Goal: Task Accomplishment & Management: Manage account settings

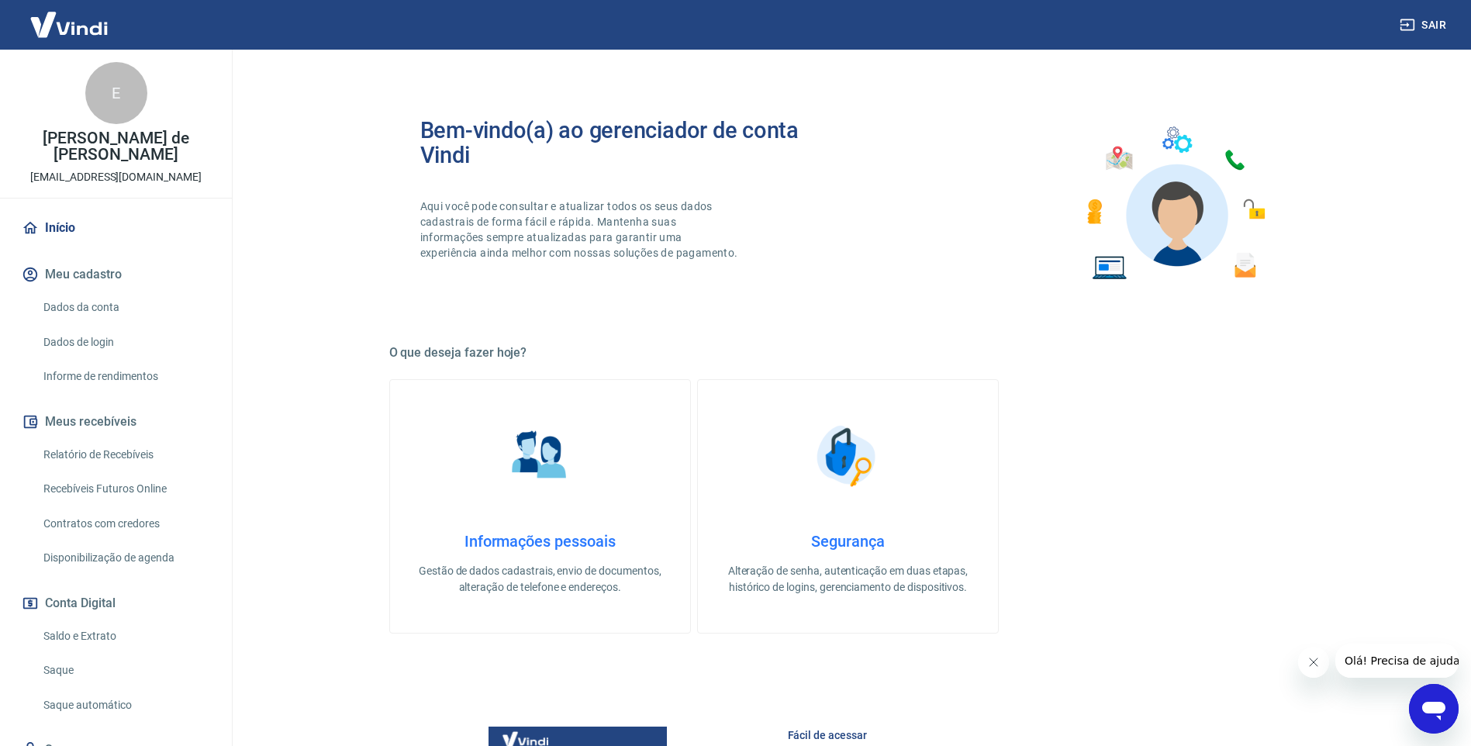
drag, startPoint x: 95, startPoint y: 637, endPoint x: 94, endPoint y: 623, distance: 13.3
click at [95, 637] on link "Saldo e Extrato" at bounding box center [125, 636] width 176 height 32
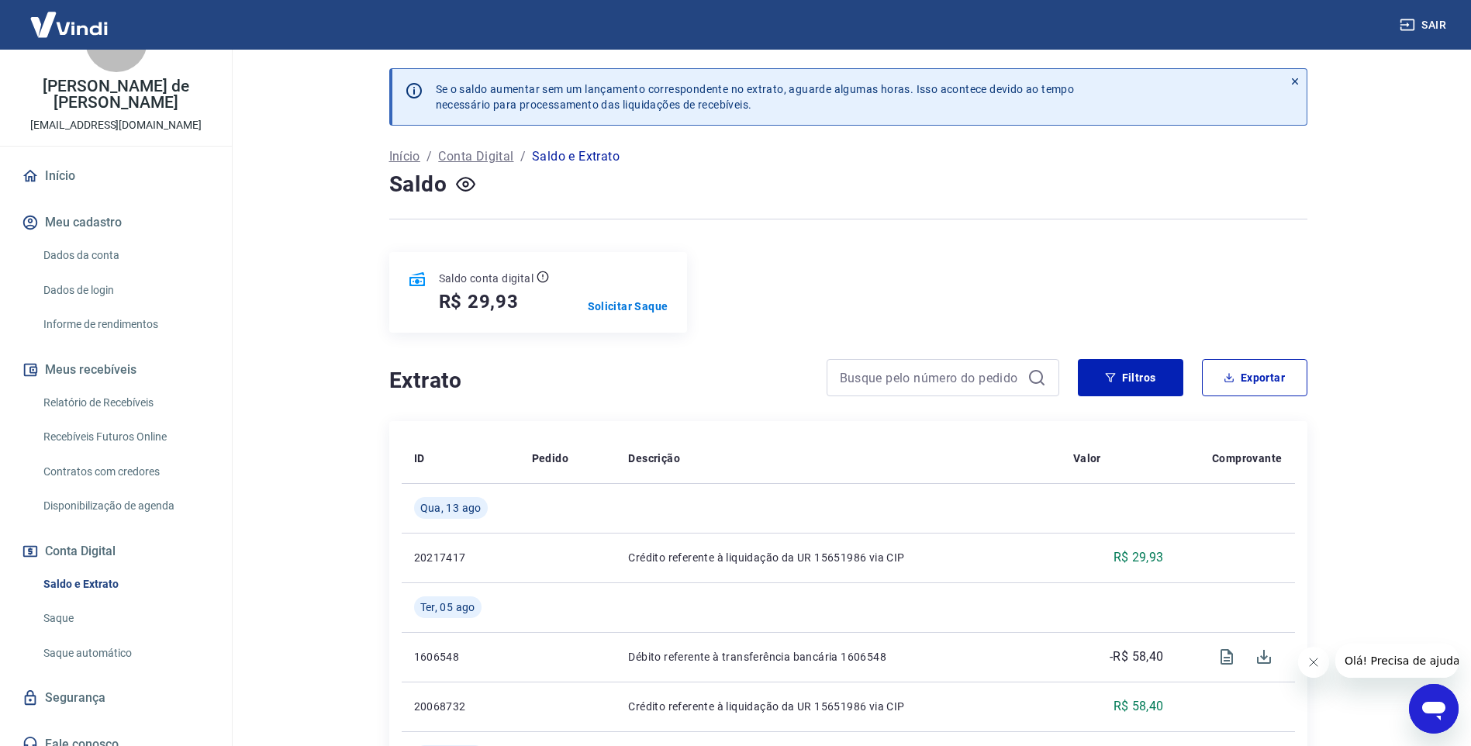
scroll to position [67, 0]
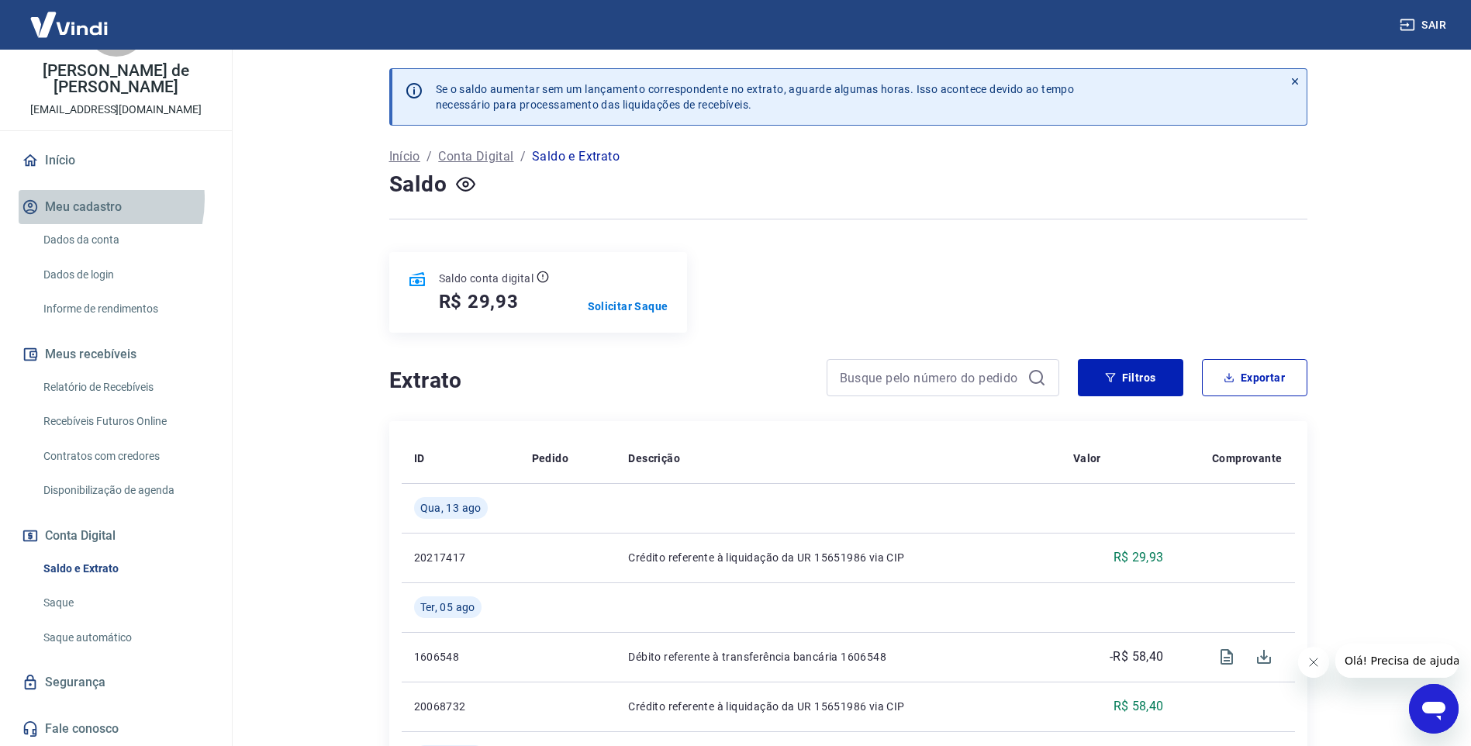
click at [80, 199] on button "Meu cadastro" at bounding box center [116, 207] width 195 height 34
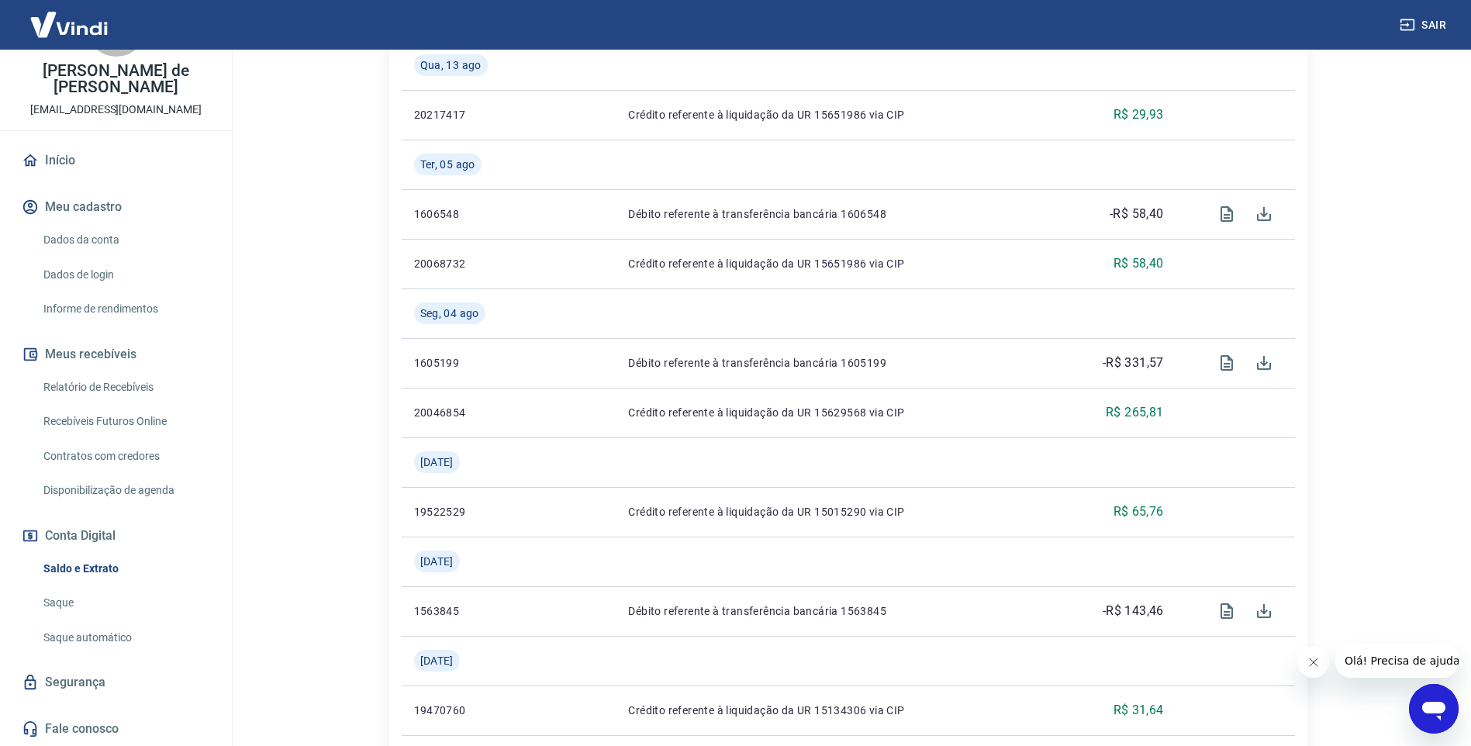
scroll to position [465, 0]
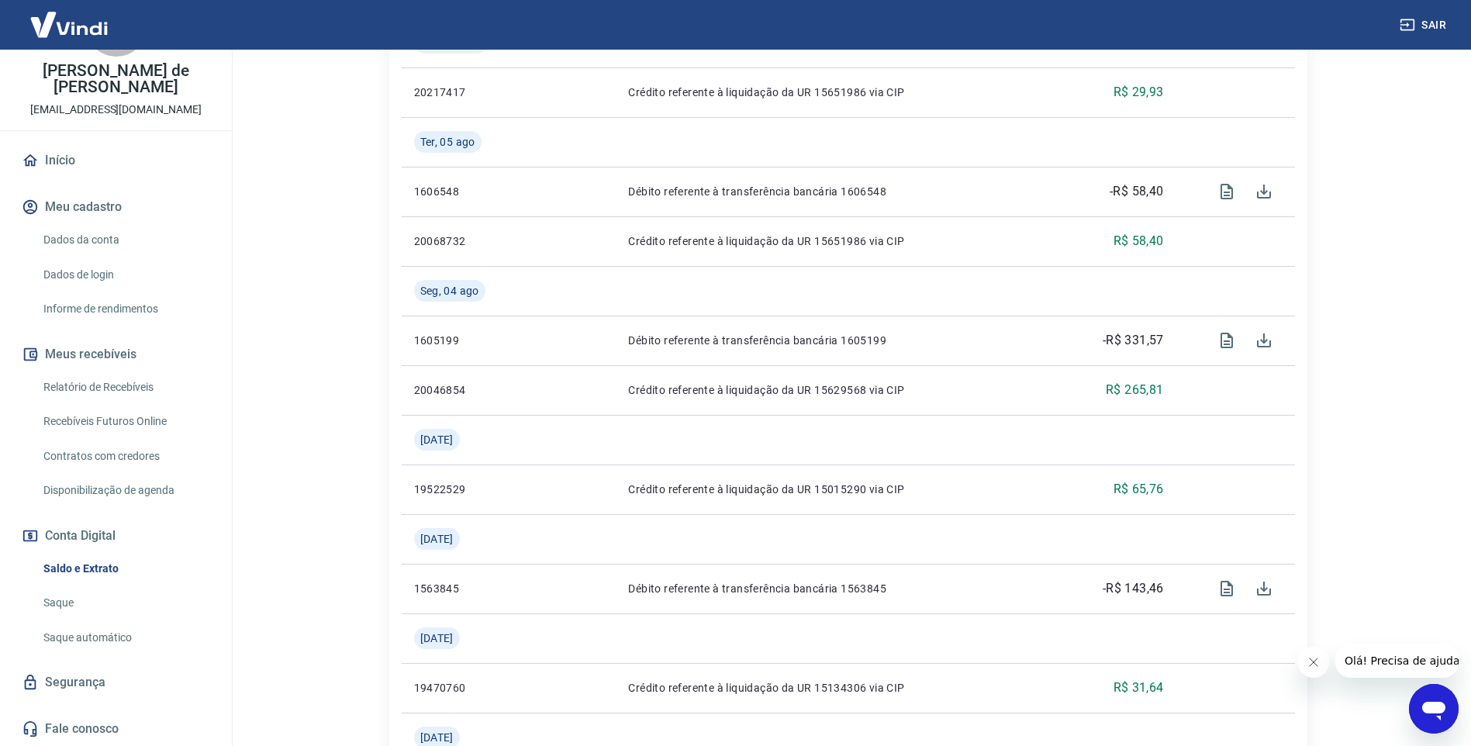
click at [2, 402] on div "Início Meu cadastro Dados da conta Dados de login Informe de rendimentos Meus r…" at bounding box center [116, 444] width 232 height 602
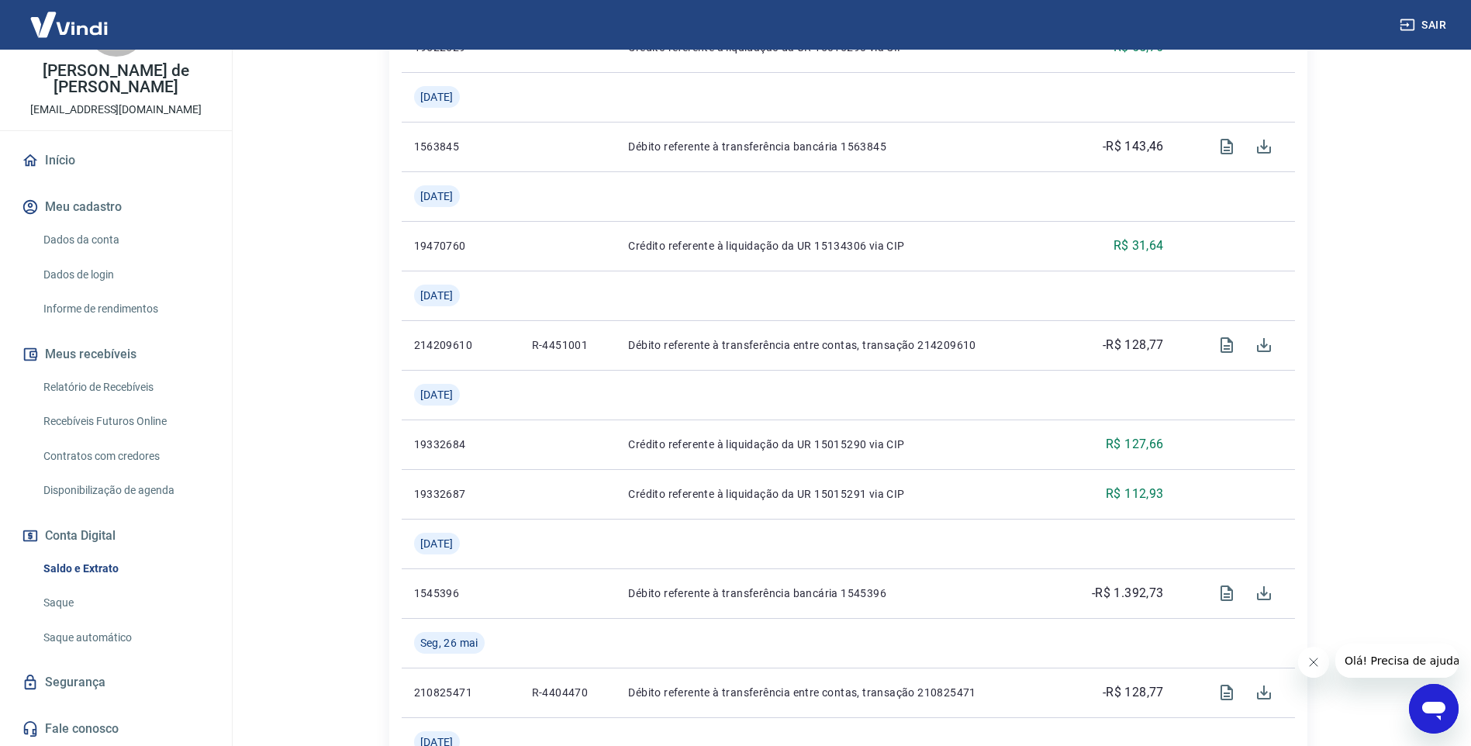
scroll to position [930, 0]
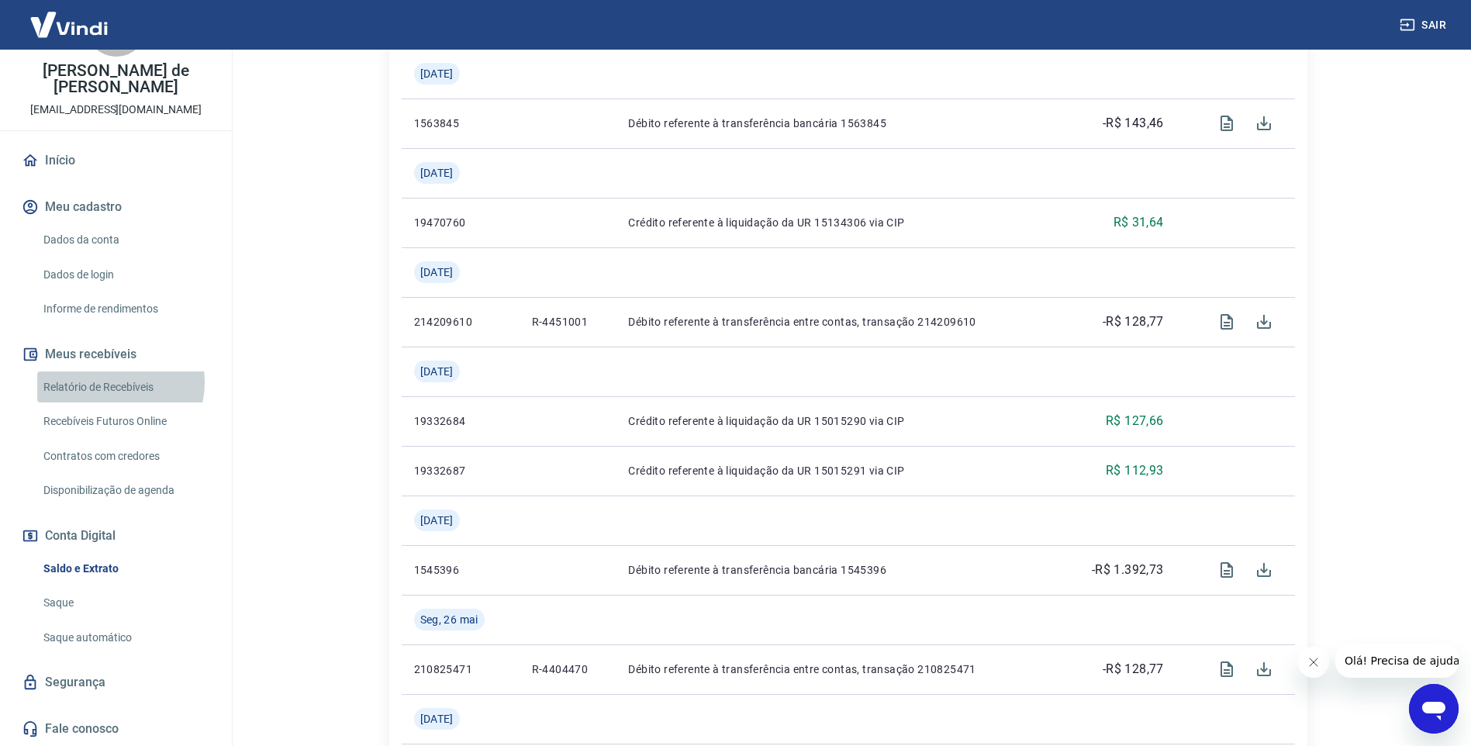
click at [114, 382] on link "Relatório de Recebíveis" at bounding box center [125, 387] width 176 height 32
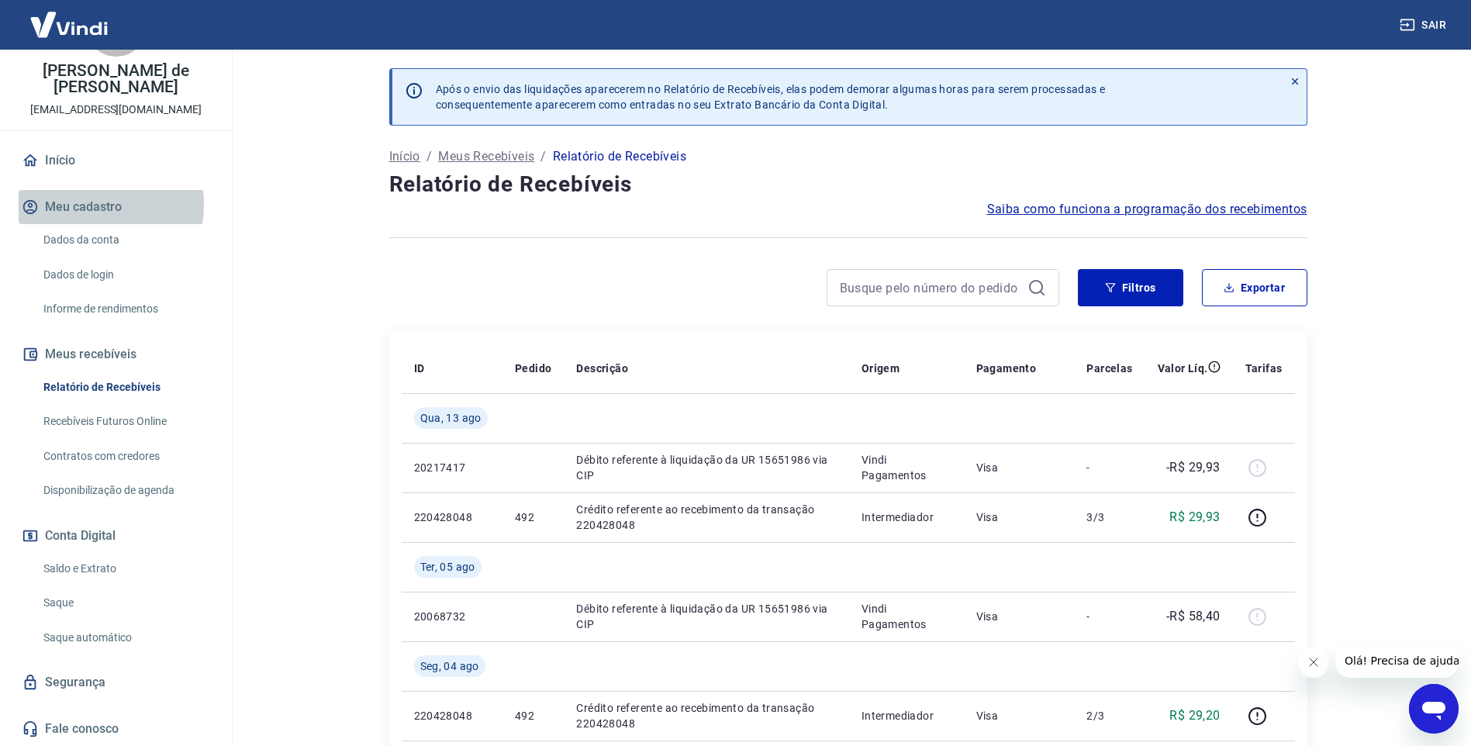
click at [85, 205] on button "Meu cadastro" at bounding box center [116, 207] width 195 height 34
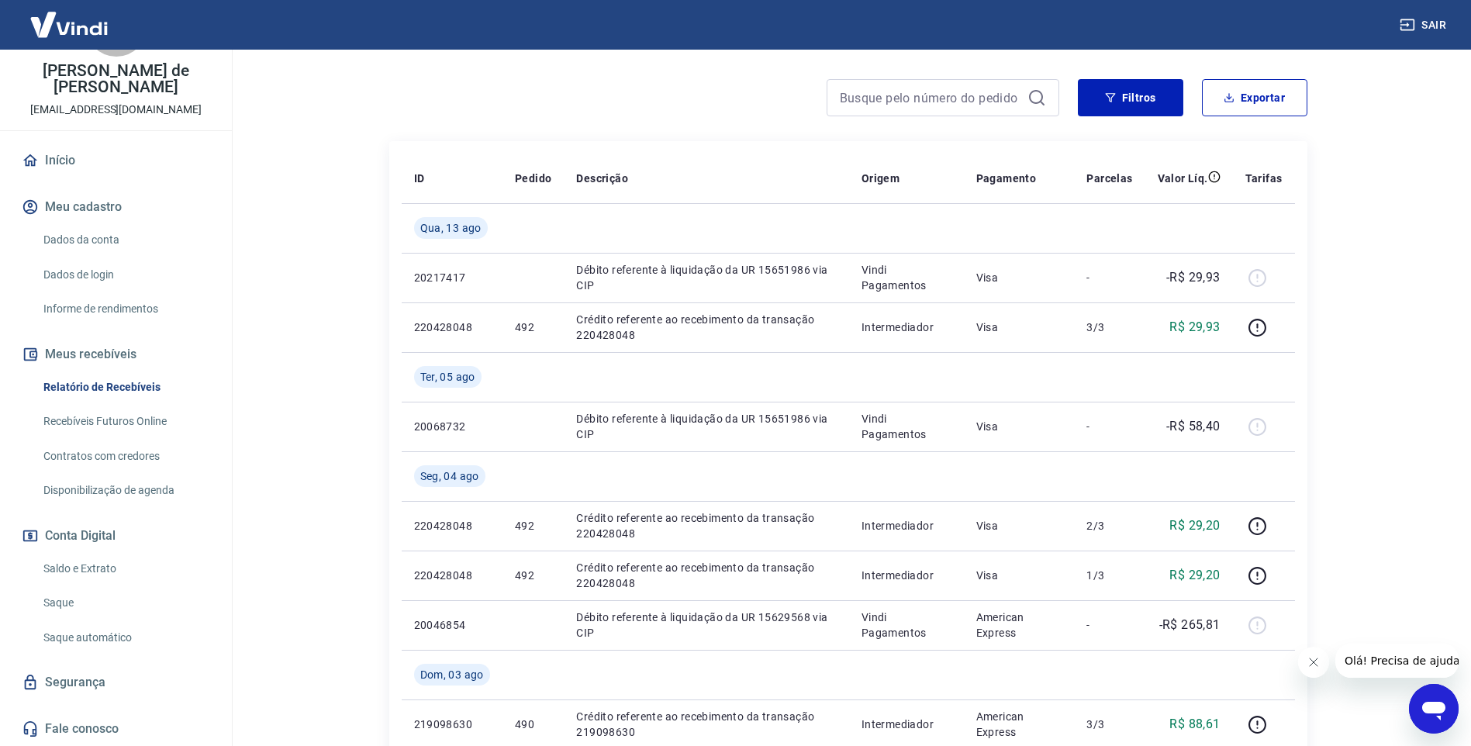
scroll to position [233, 0]
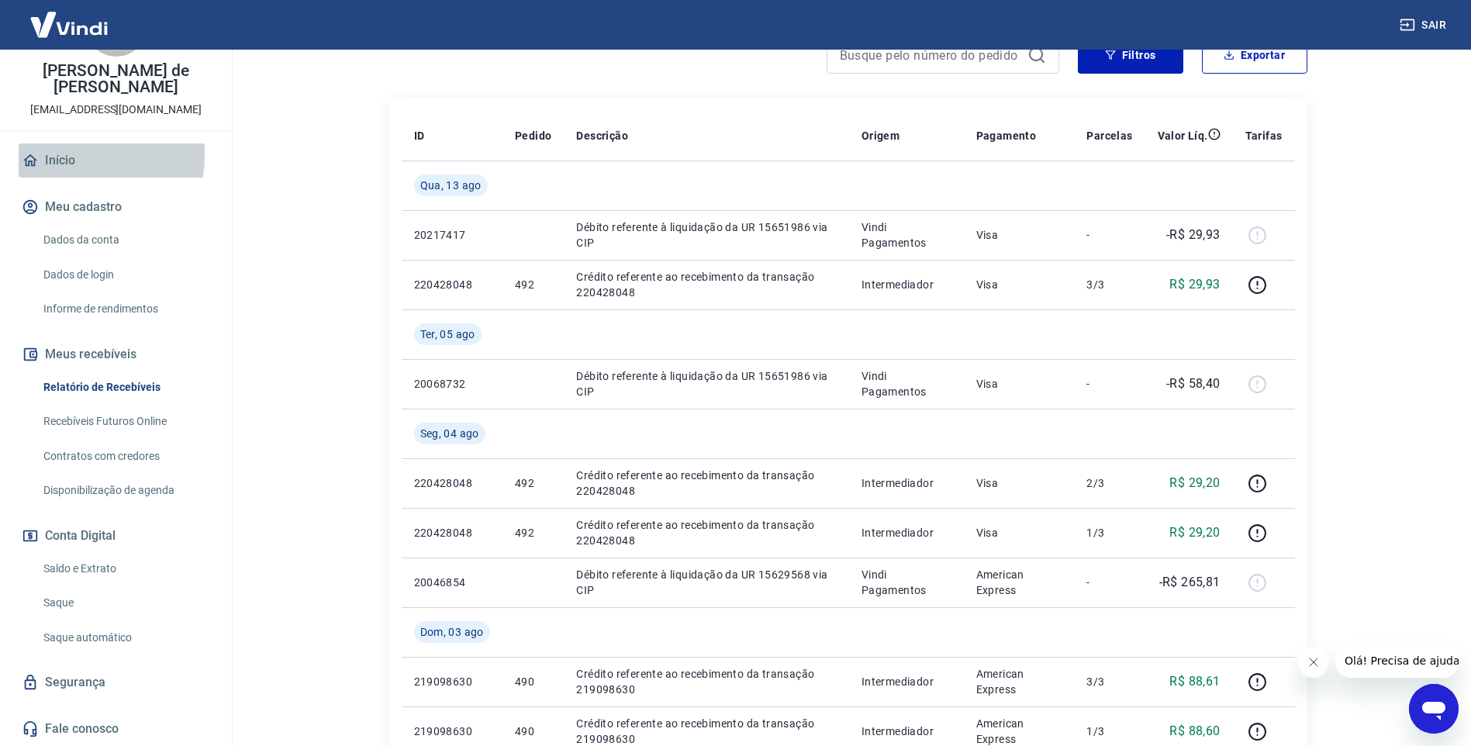
click at [54, 154] on link "Início" at bounding box center [116, 160] width 195 height 34
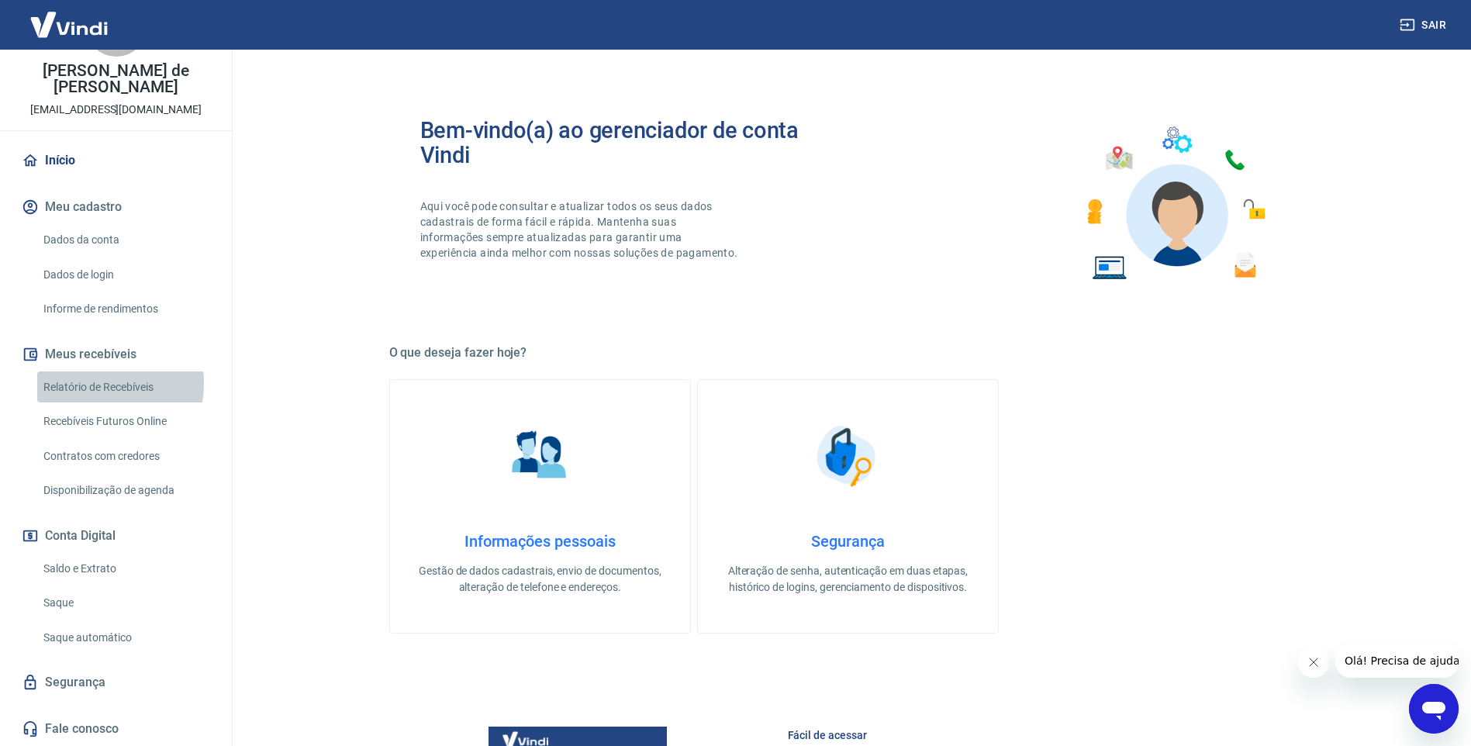
click at [93, 383] on link "Relatório de Recebíveis" at bounding box center [125, 387] width 176 height 32
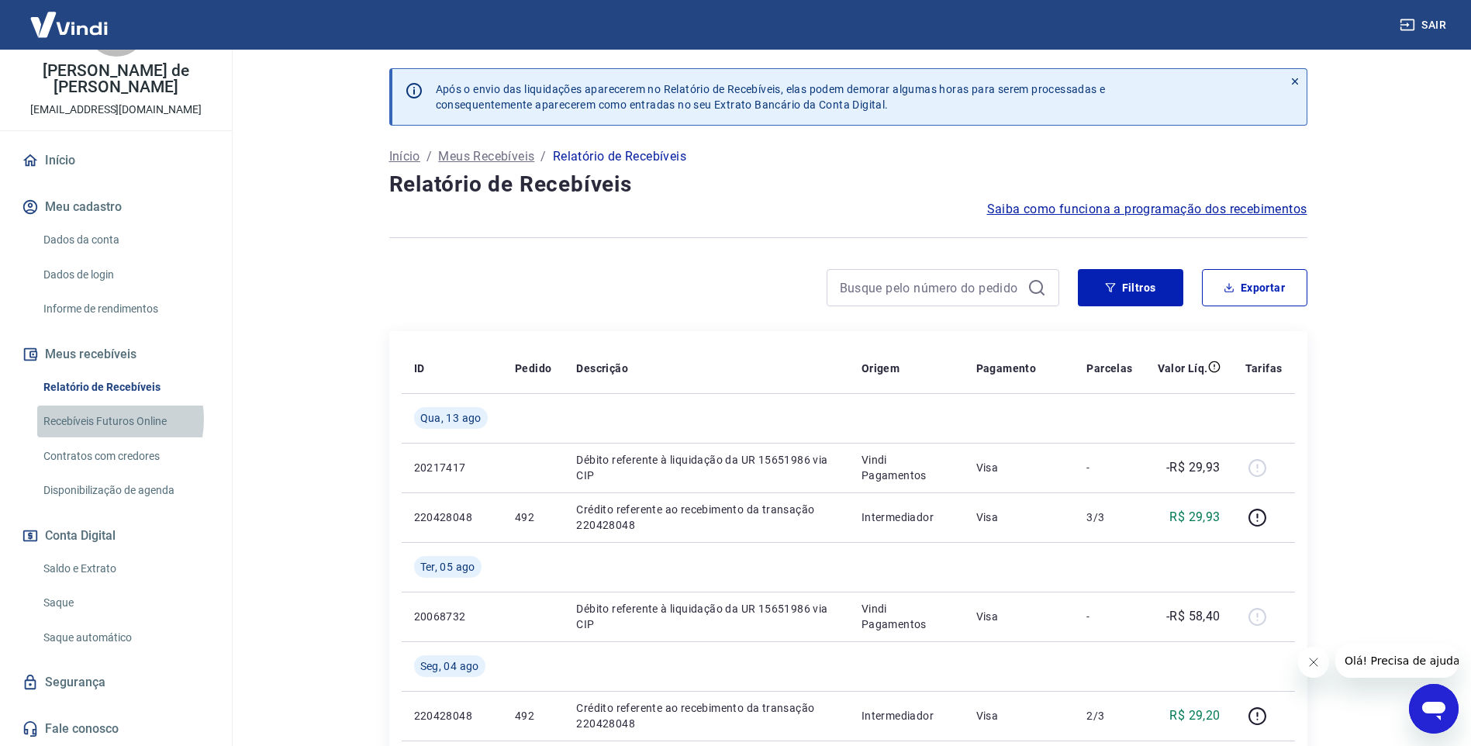
click at [102, 419] on link "Recebíveis Futuros Online" at bounding box center [125, 421] width 176 height 32
click at [81, 564] on link "Saldo e Extrato" at bounding box center [125, 569] width 176 height 32
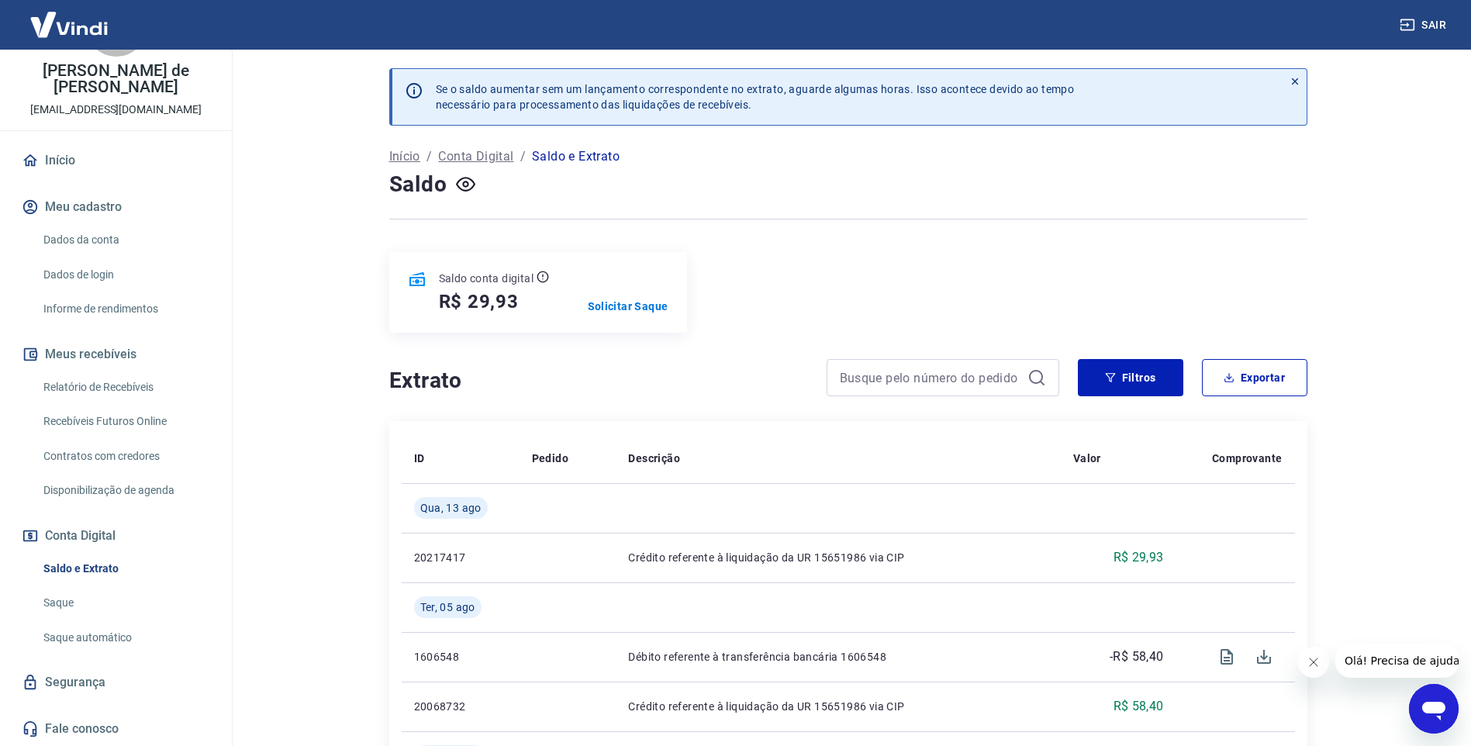
click at [66, 599] on link "Saque" at bounding box center [125, 603] width 176 height 32
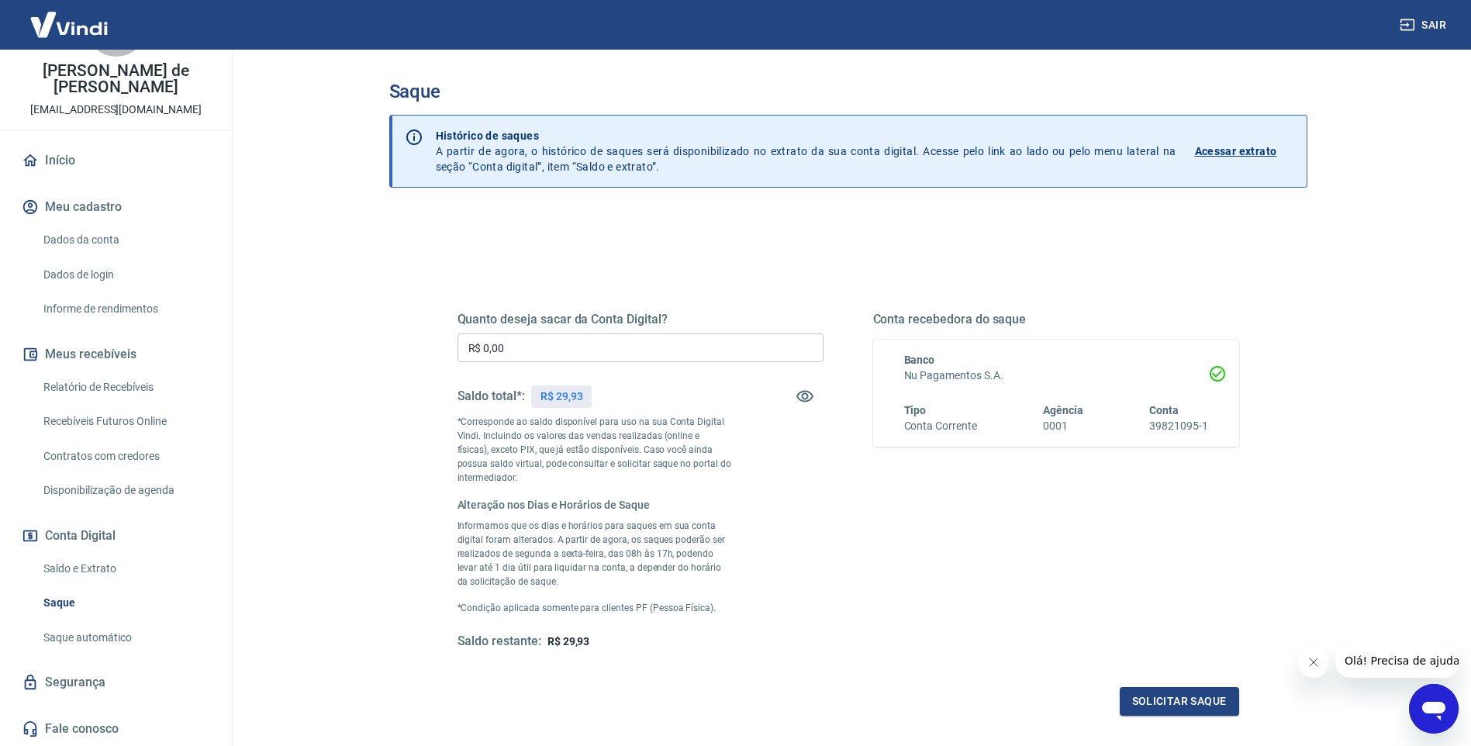
click at [599, 348] on input "R$ 0,00" at bounding box center [640, 347] width 366 height 29
type input "R$ 29,93"
click at [1176, 699] on button "Solicitar saque" at bounding box center [1179, 701] width 119 height 29
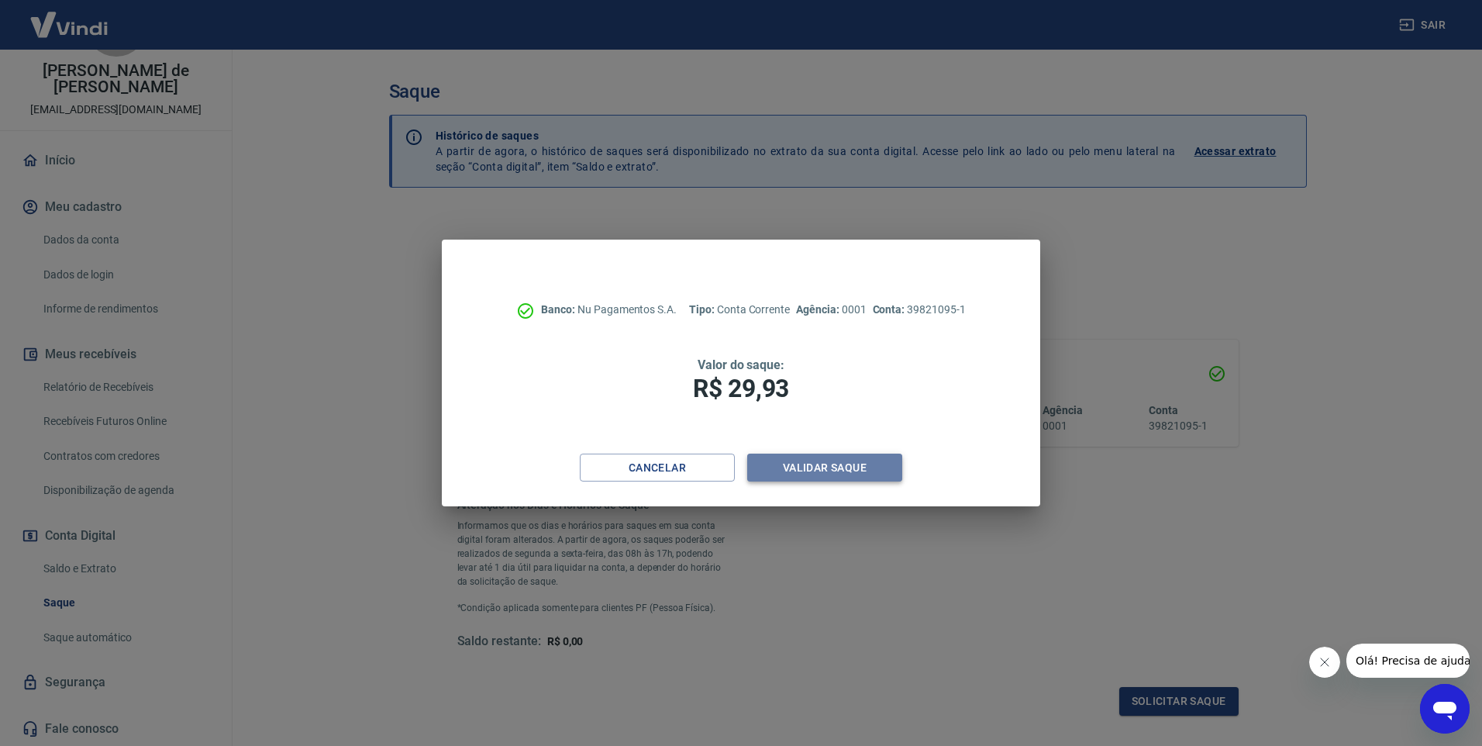
click at [826, 467] on button "Validar saque" at bounding box center [824, 468] width 155 height 29
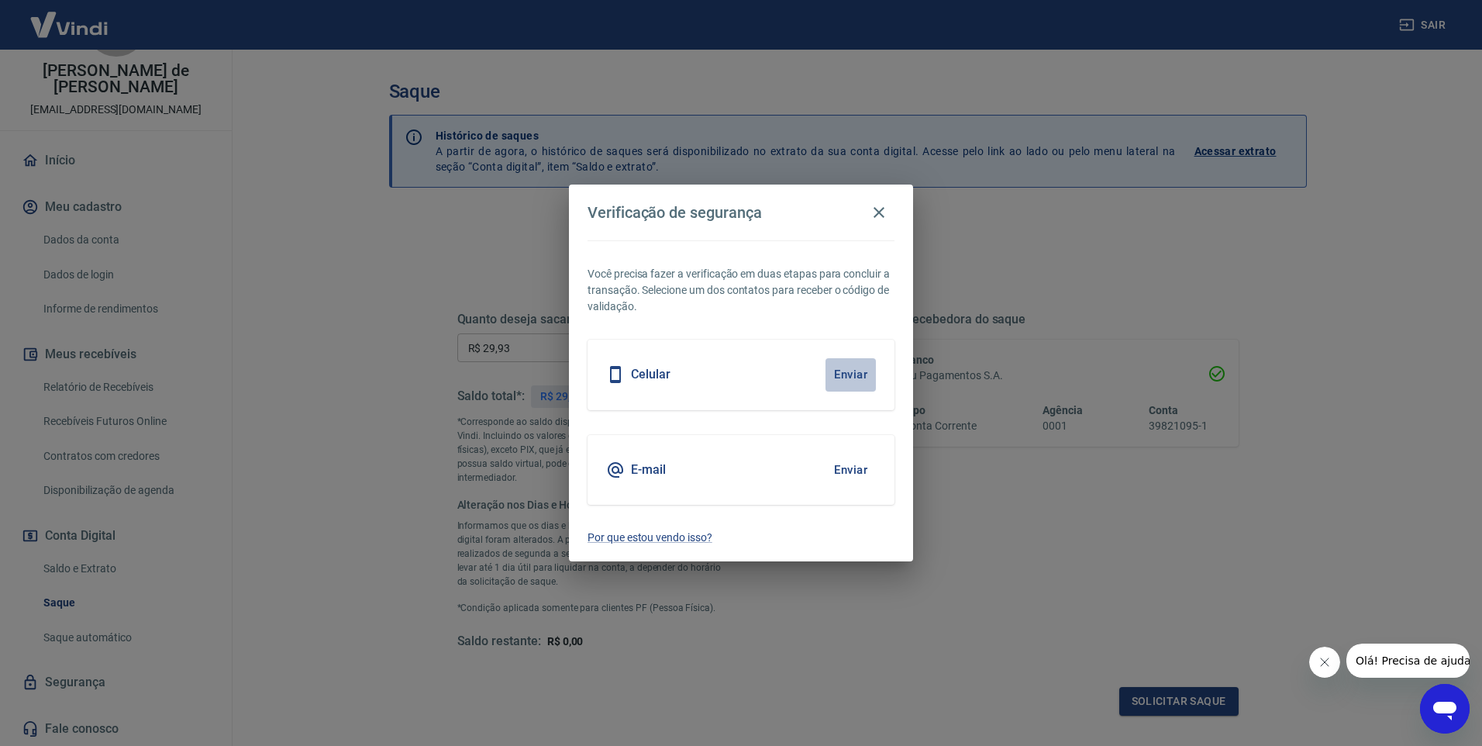
click at [855, 374] on button "Enviar" at bounding box center [851, 374] width 50 height 33
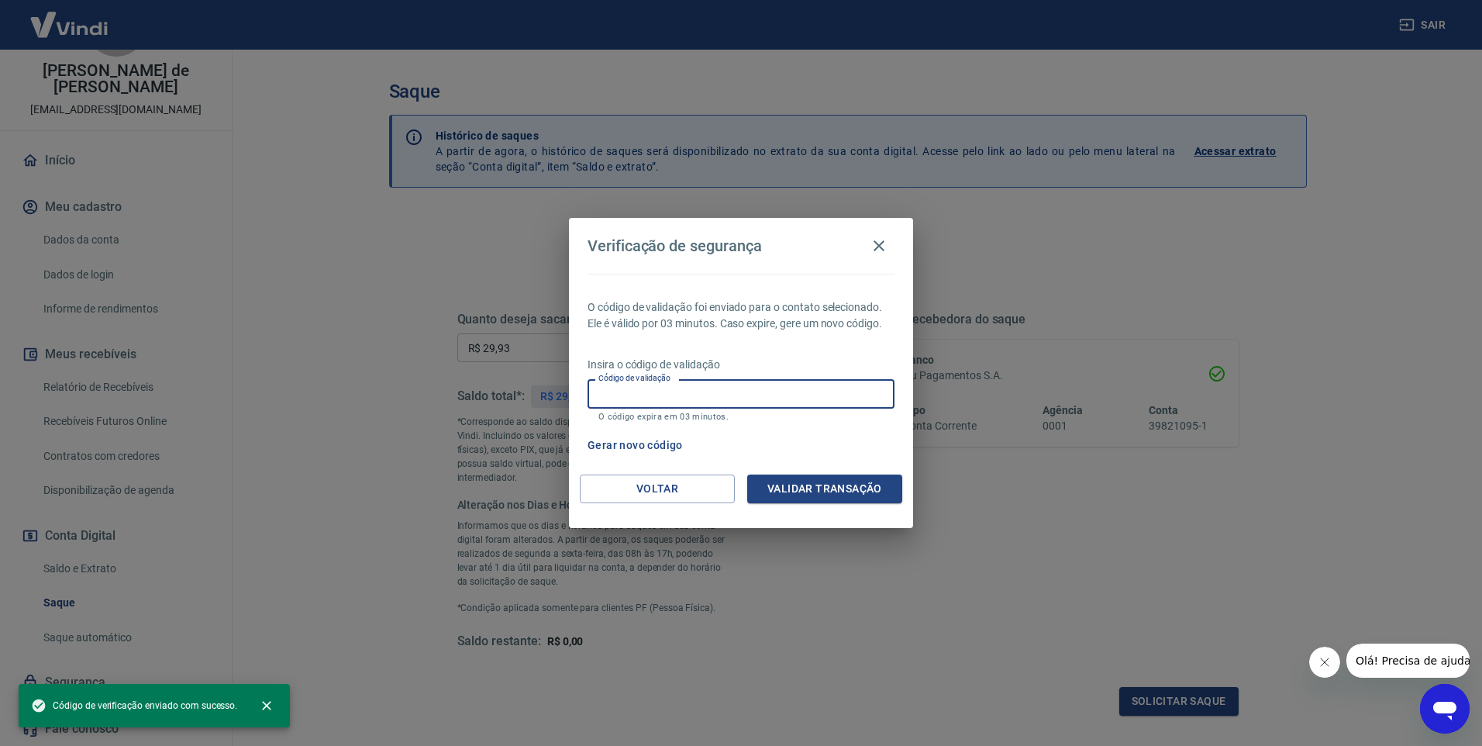
click at [657, 392] on input "Código de validação" at bounding box center [741, 393] width 307 height 29
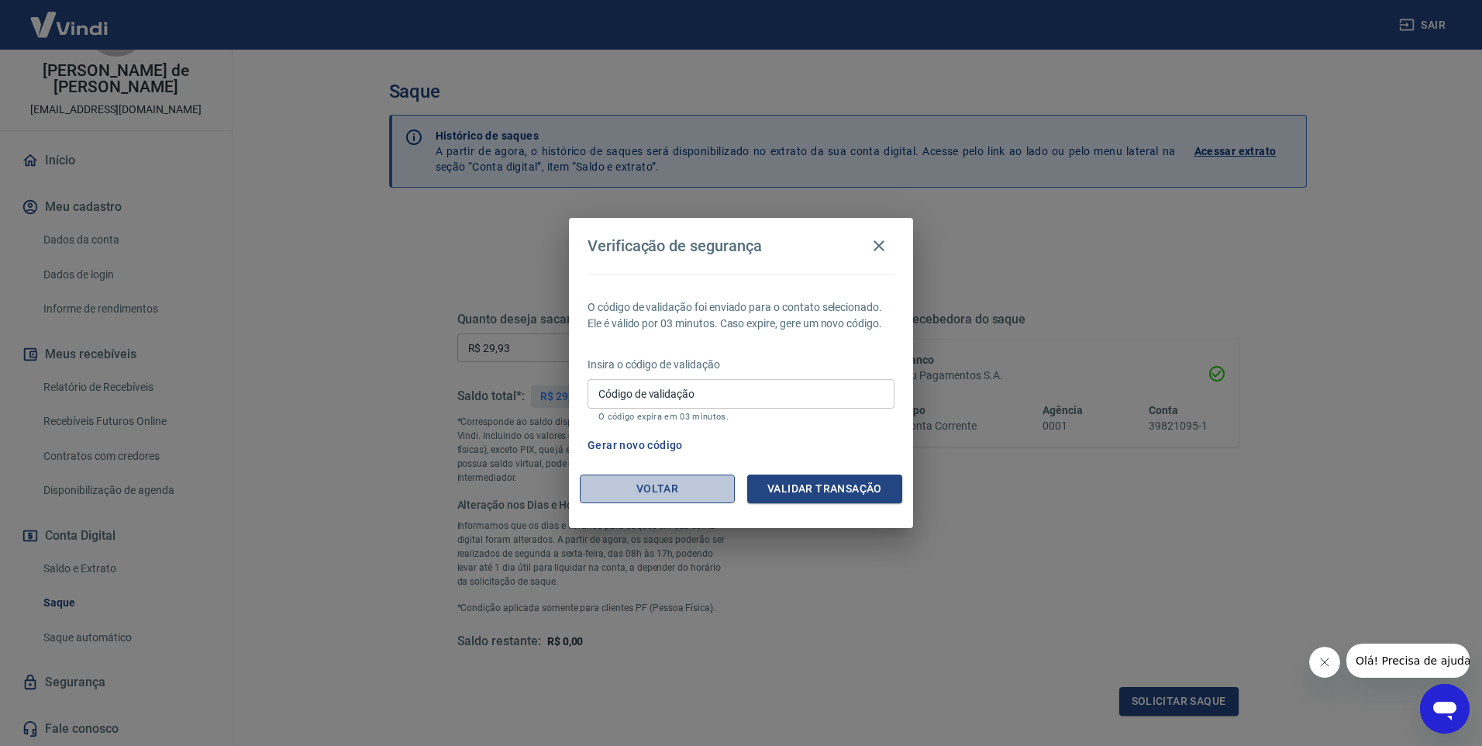
click at [660, 487] on button "Voltar" at bounding box center [657, 488] width 155 height 29
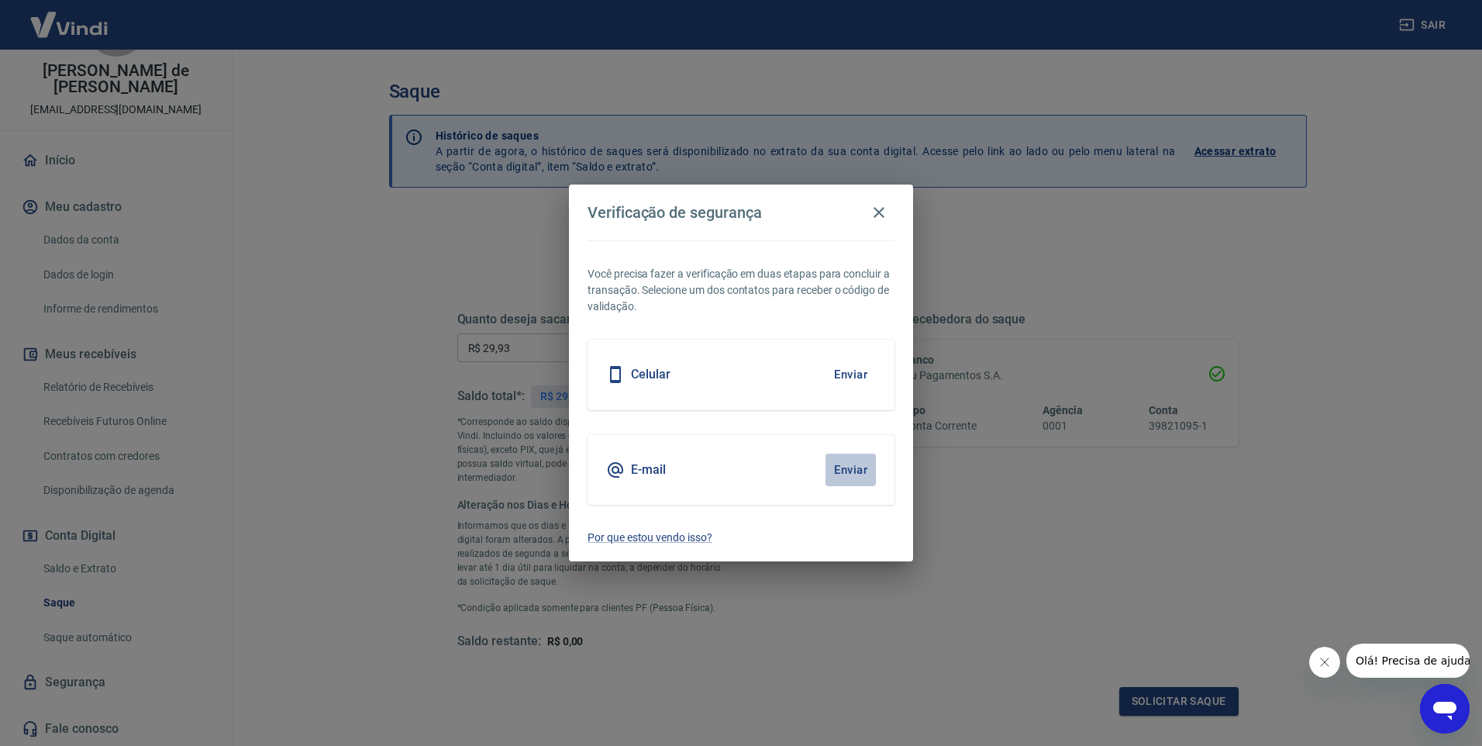
click at [848, 467] on button "Enviar" at bounding box center [851, 470] width 50 height 33
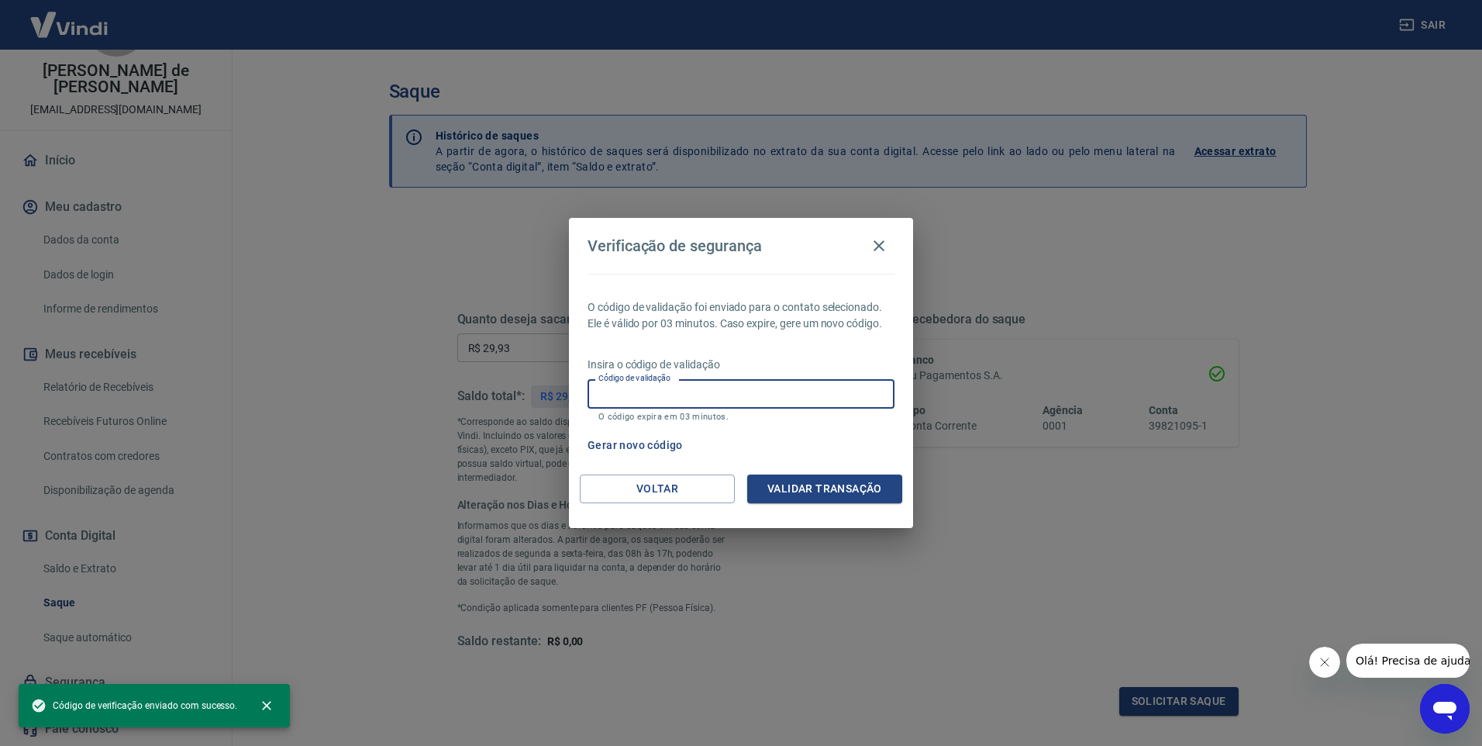
click at [644, 388] on input "Código de validação" at bounding box center [741, 393] width 307 height 29
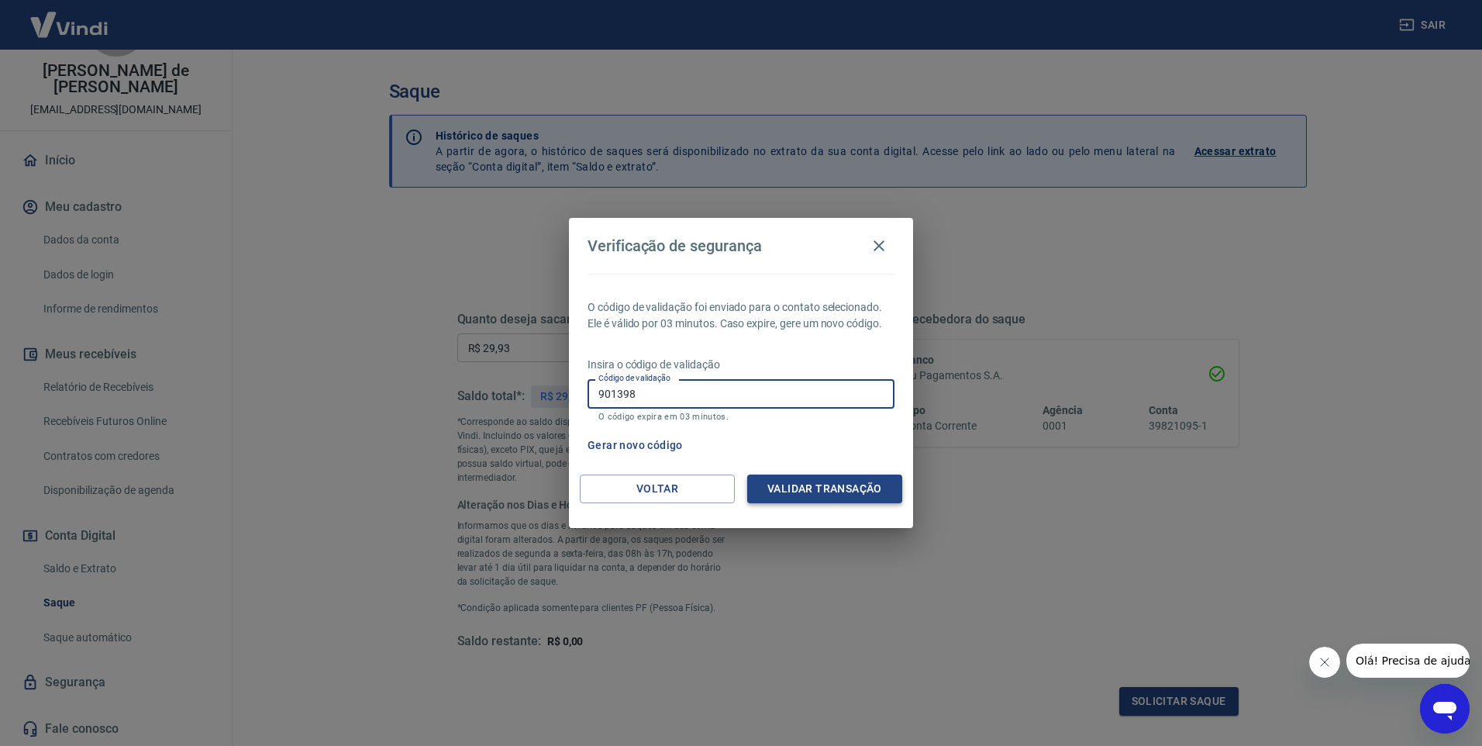
type input "901398"
click at [837, 486] on button "Validar transação" at bounding box center [824, 488] width 155 height 29
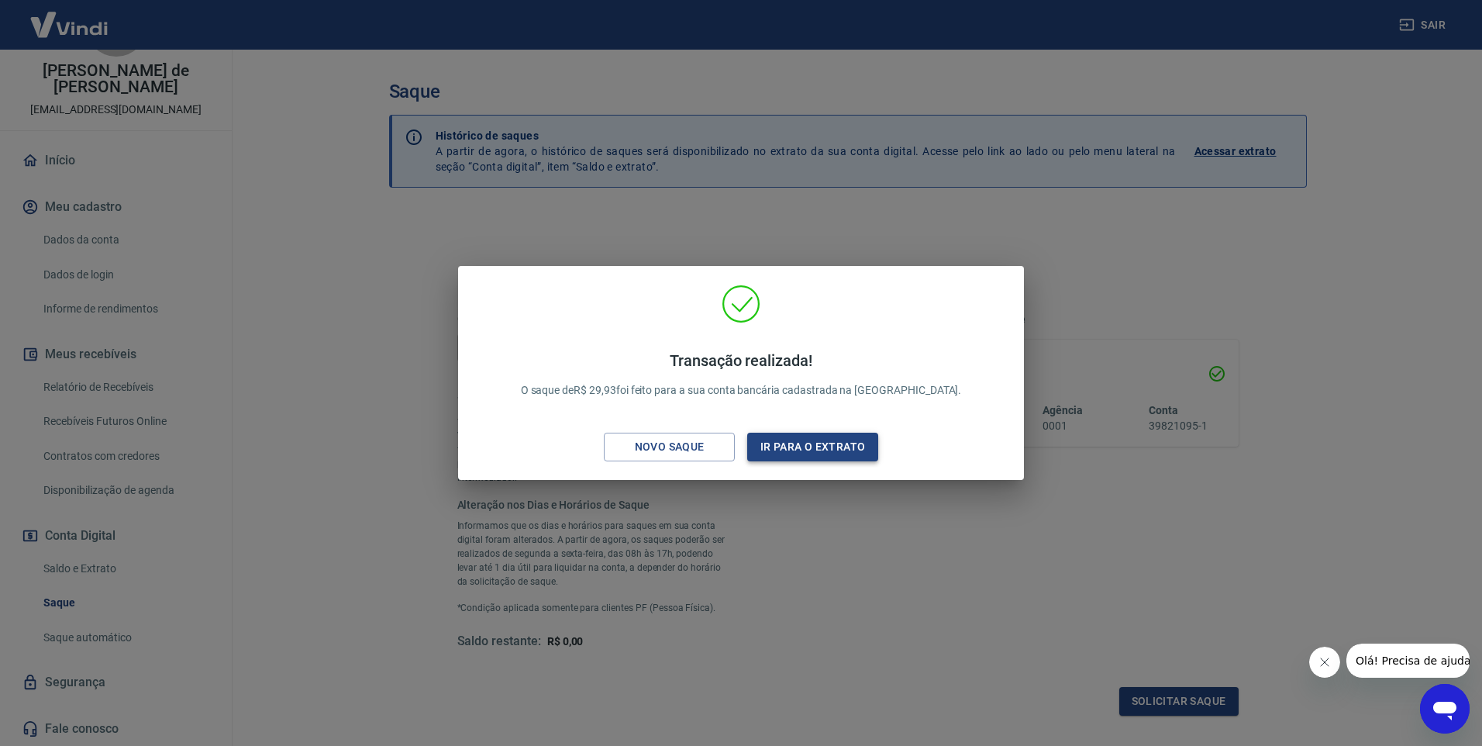
click at [791, 447] on button "Ir para o extrato" at bounding box center [812, 447] width 131 height 29
